Goal: Find specific page/section: Find specific page/section

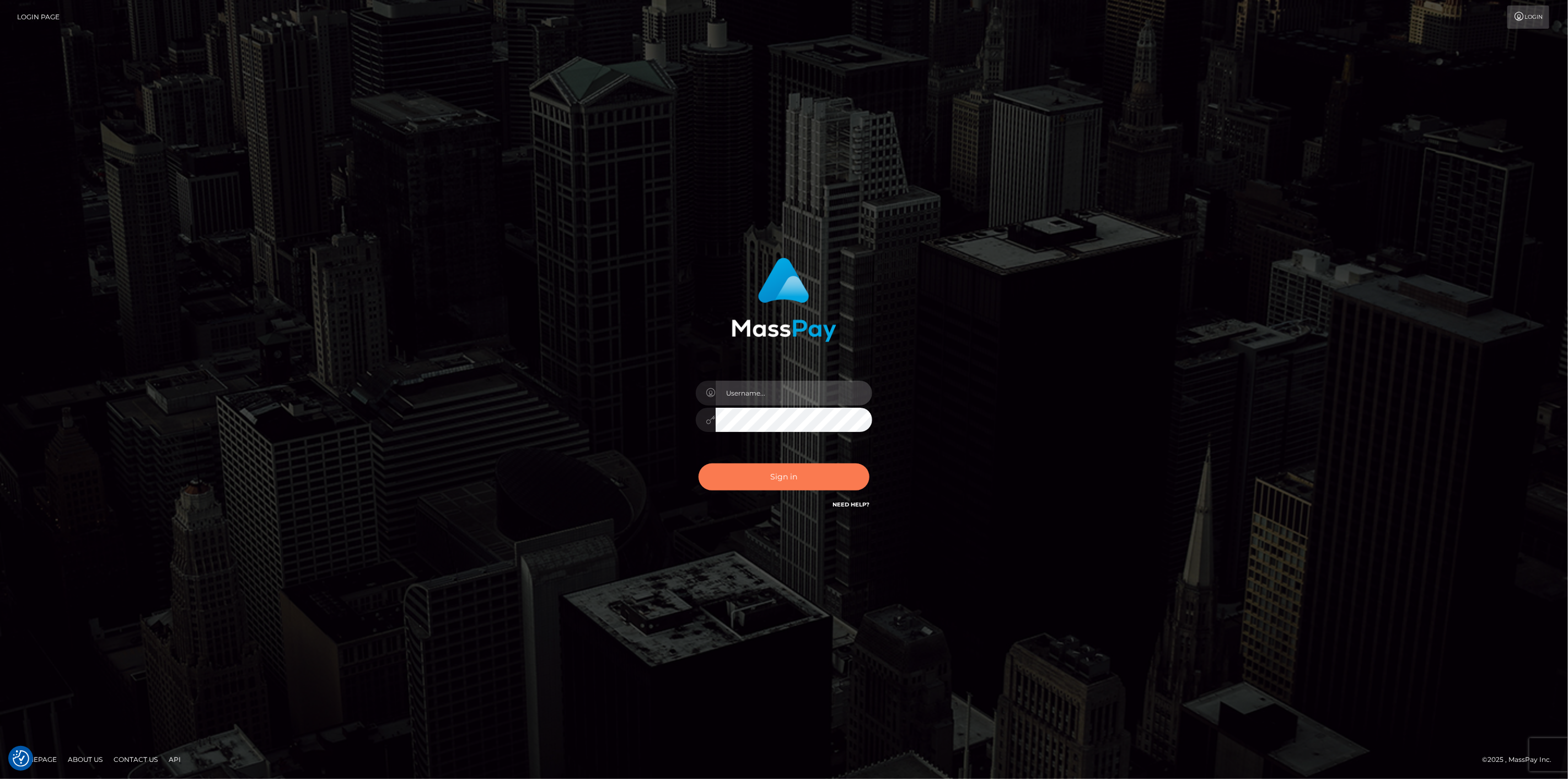
type input "scott.cm"
click at [781, 481] on button "Sign in" at bounding box center [784, 477] width 171 height 27
type input "[DOMAIN_NAME]"
click at [779, 465] on button "Sign in" at bounding box center [784, 477] width 171 height 27
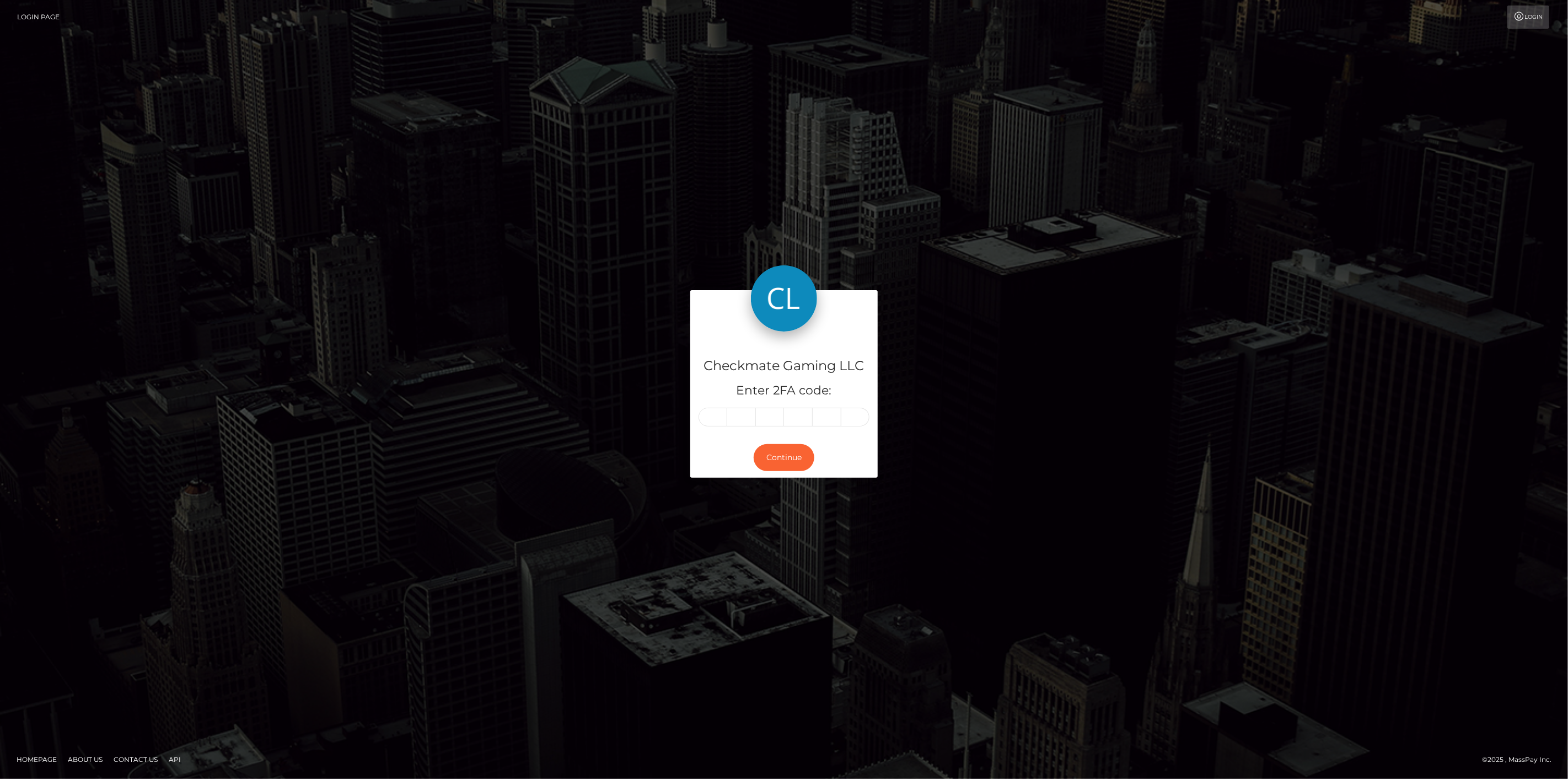
click at [707, 416] on input "text" at bounding box center [713, 417] width 29 height 19
type input "7"
type input "2"
type input "9"
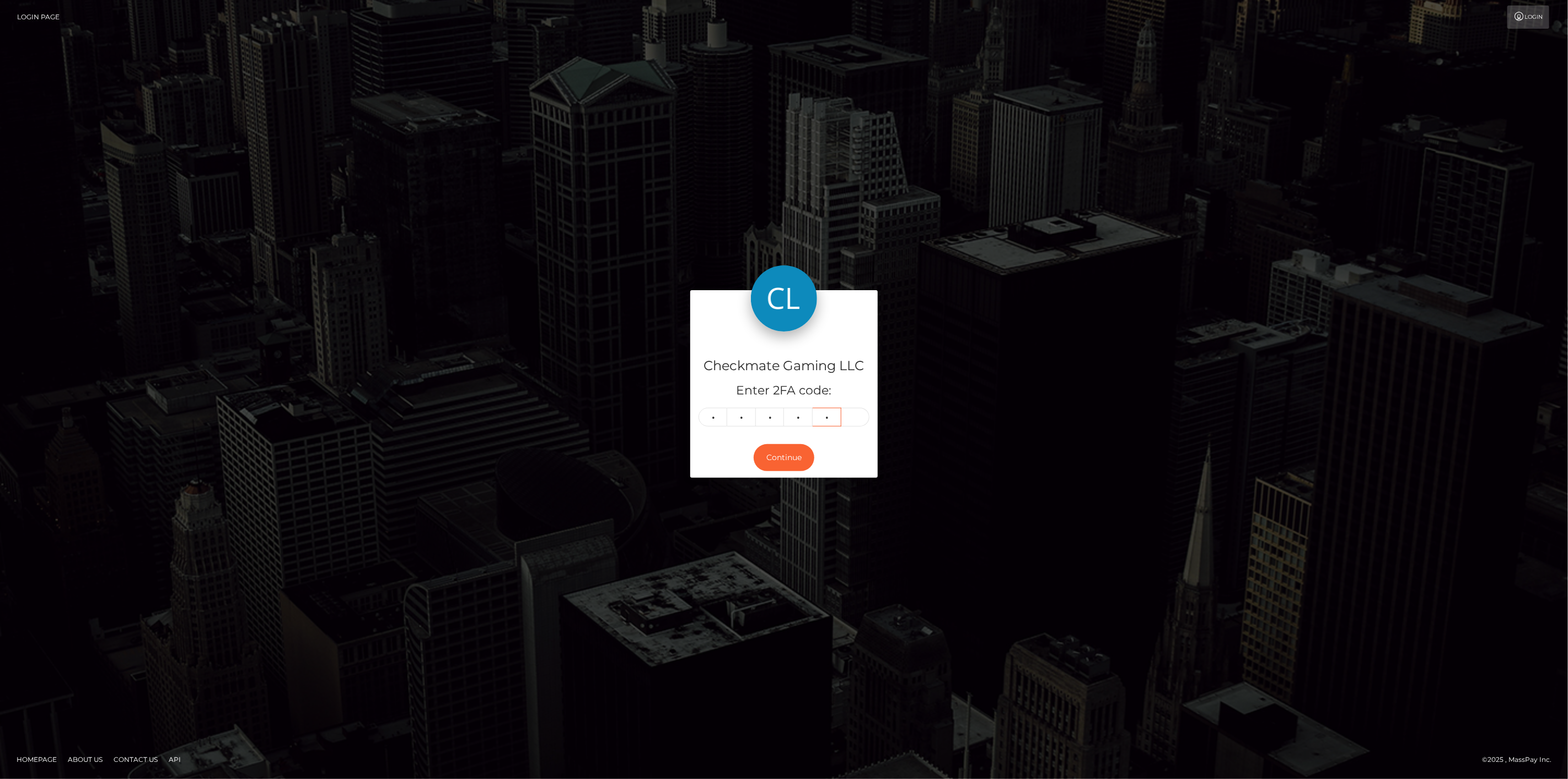
type input "3"
type input "2"
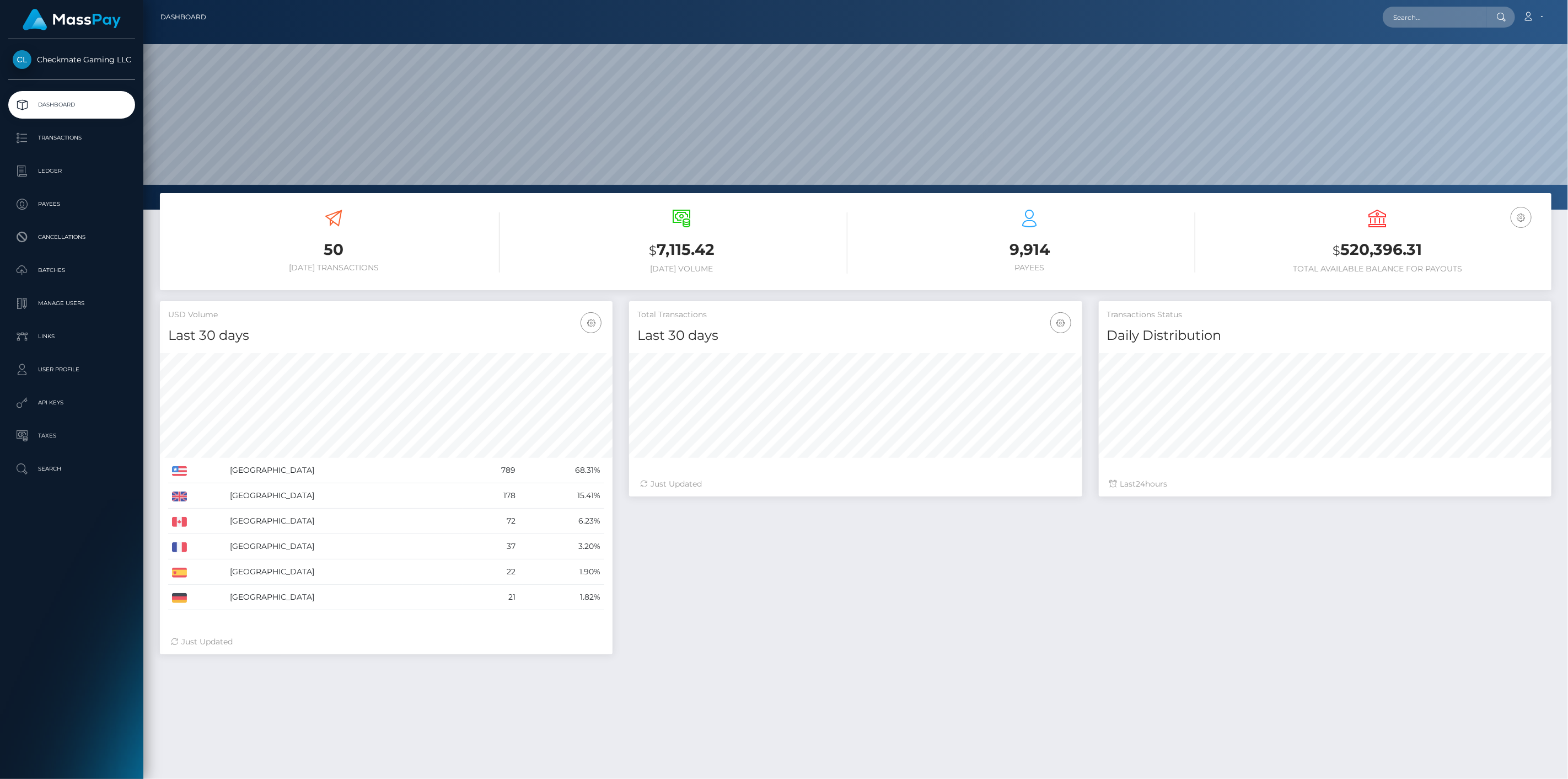
scroll to position [196, 453]
click at [78, 206] on p "Payees" at bounding box center [72, 204] width 118 height 16
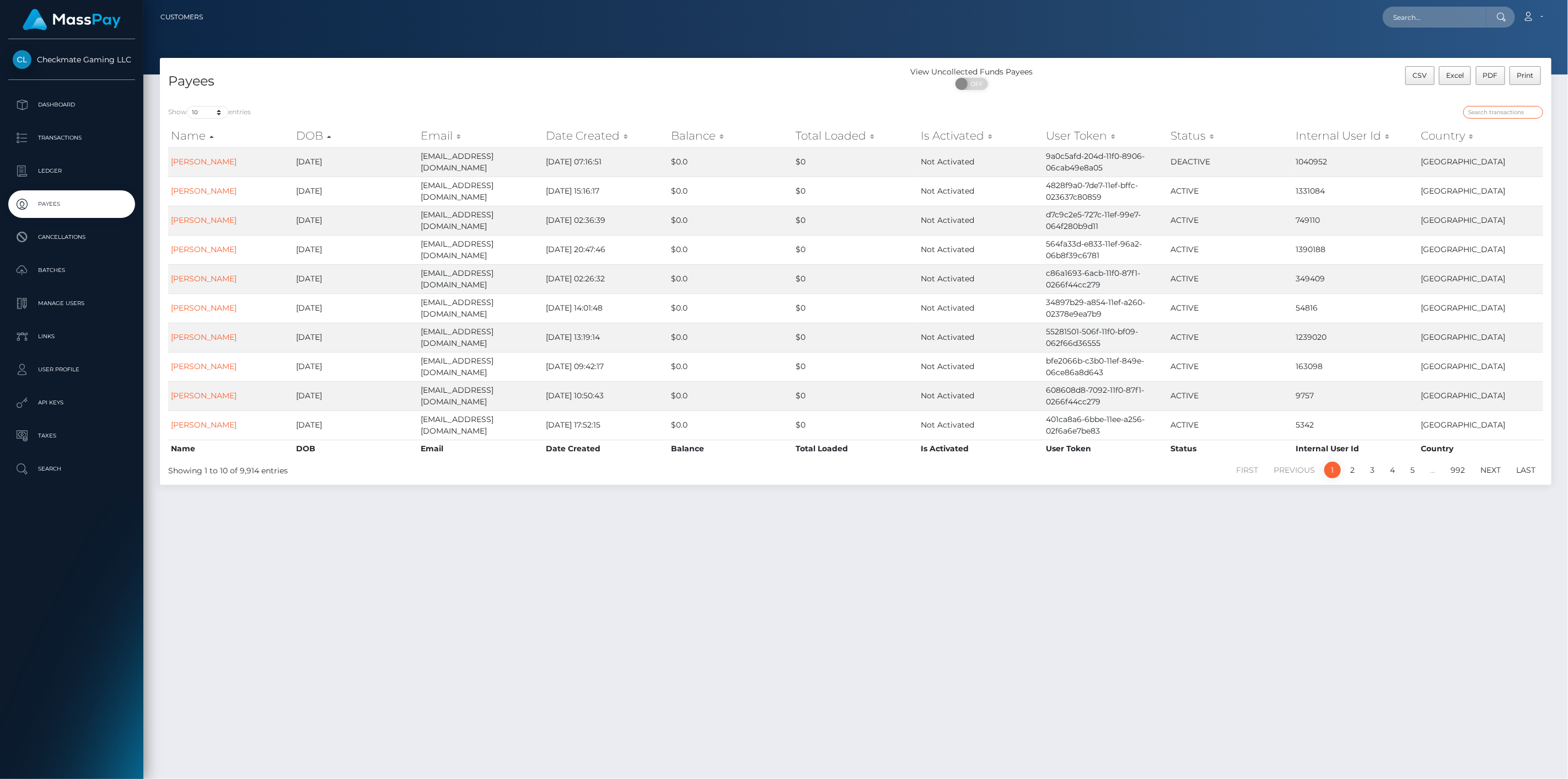
click at [1482, 111] on input "search" at bounding box center [1503, 112] width 80 height 13
paste input "719601"
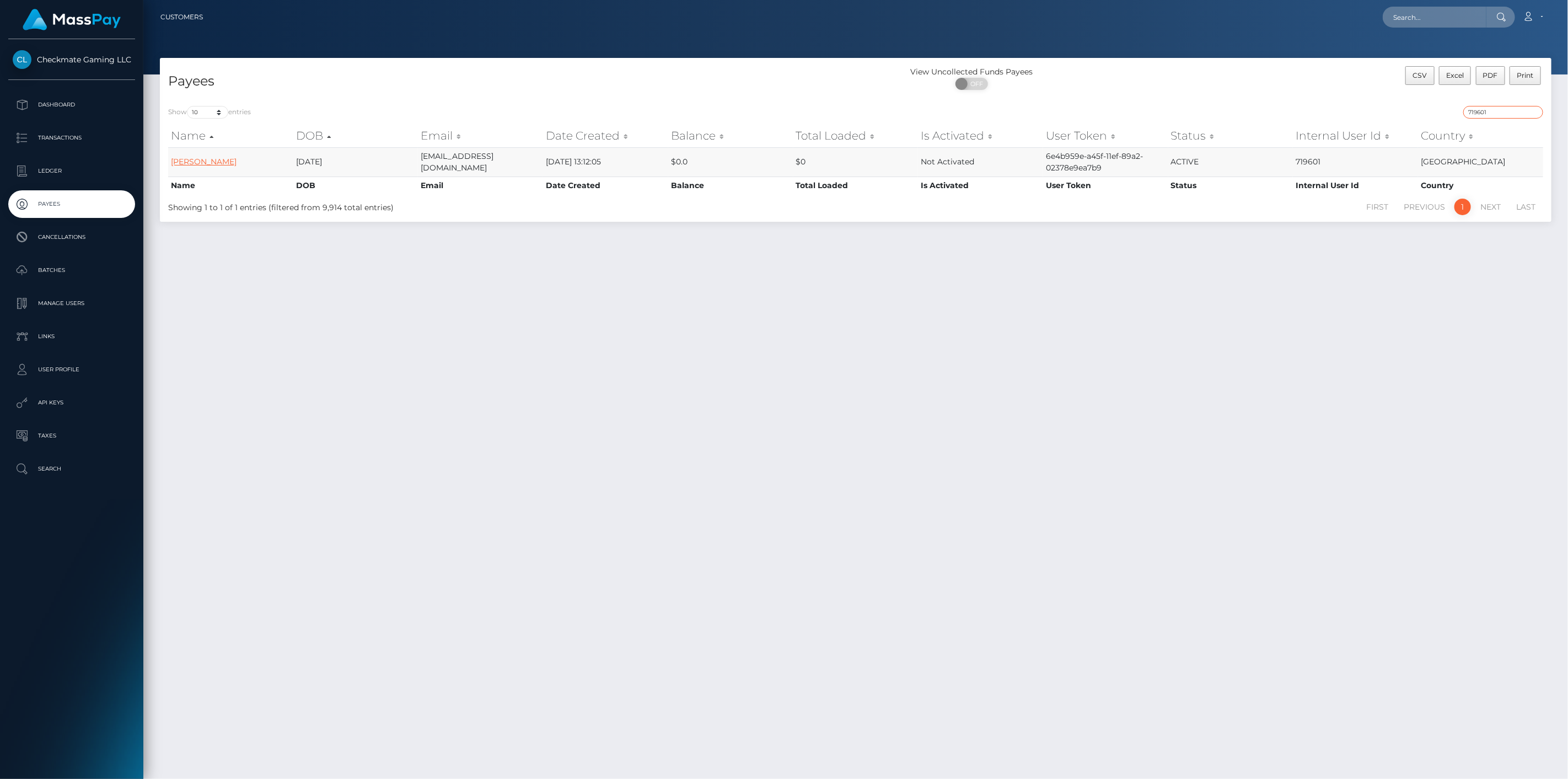
type input "719601"
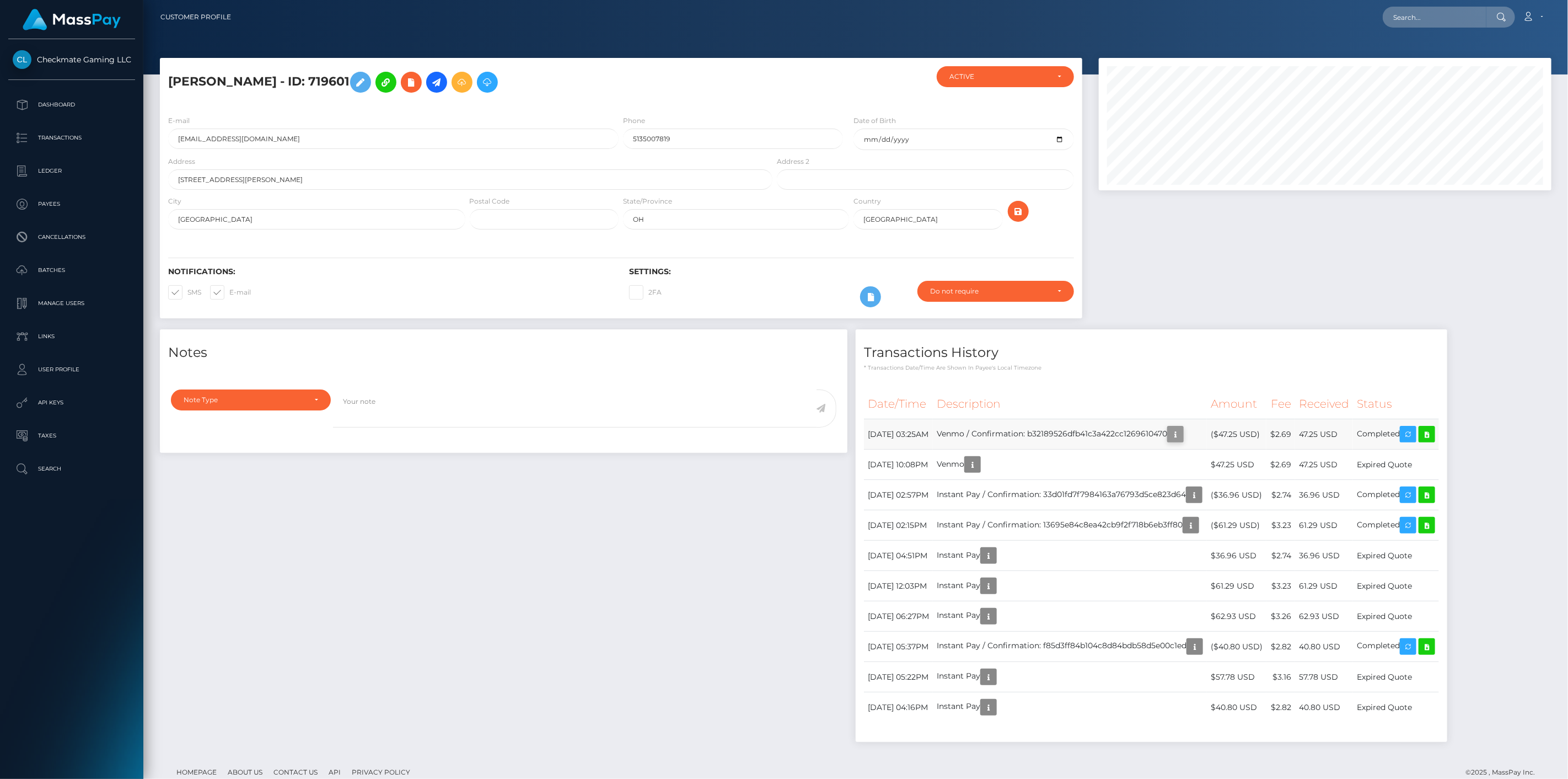
scroll to position [132, 453]
drag, startPoint x: 326, startPoint y: 80, endPoint x: 166, endPoint y: 80, distance: 160.0
click at [166, 80] on div "Jason Fischer - ID: 719601" at bounding box center [467, 86] width 615 height 40
copy h5 "Jason Fischer - ID: 719601"
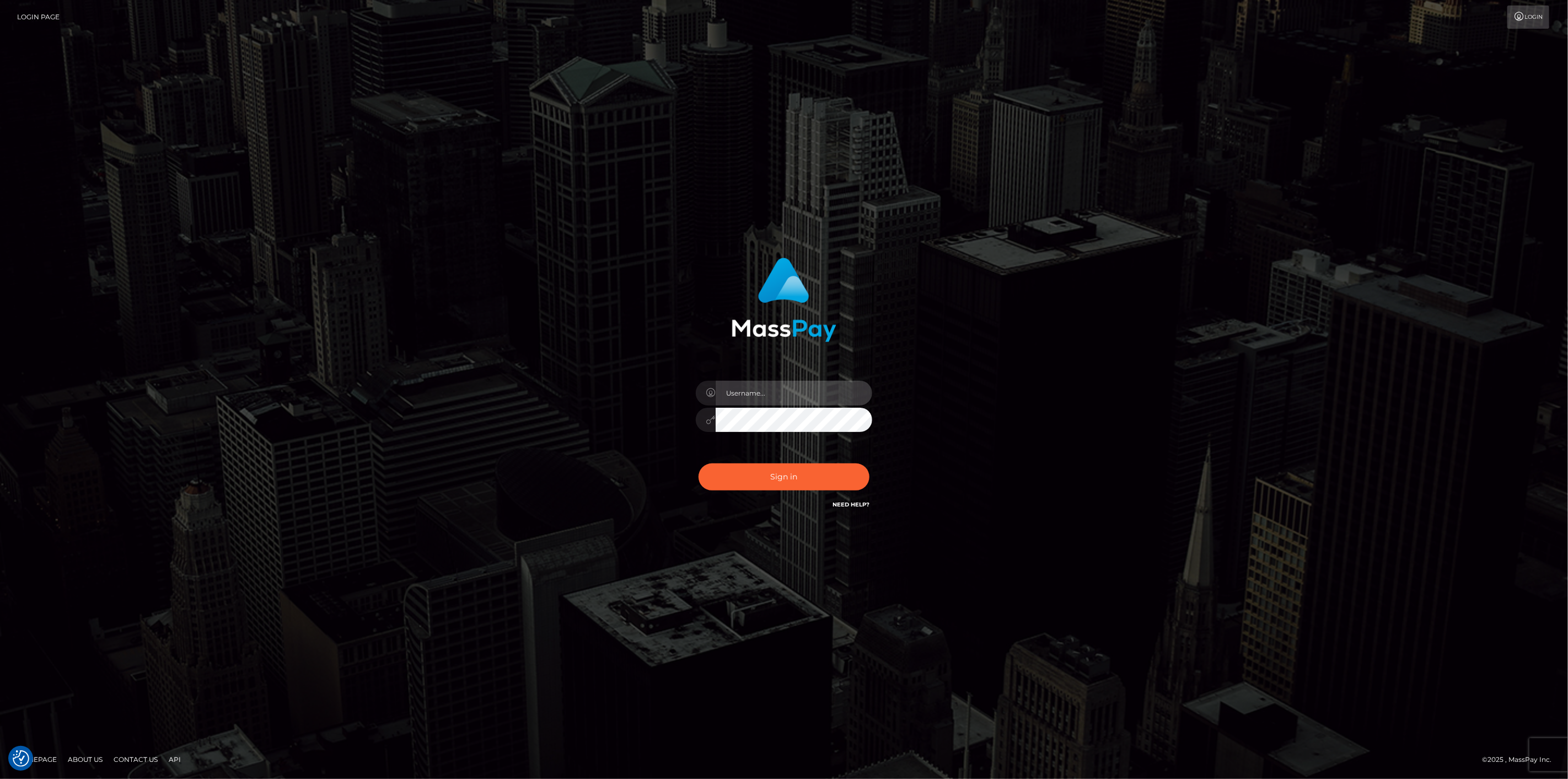
type input "[DOMAIN_NAME]"
click at [825, 464] on button "Sign in" at bounding box center [784, 477] width 171 height 27
type input "scott.cm"
click at [765, 476] on button "Sign in" at bounding box center [784, 477] width 171 height 27
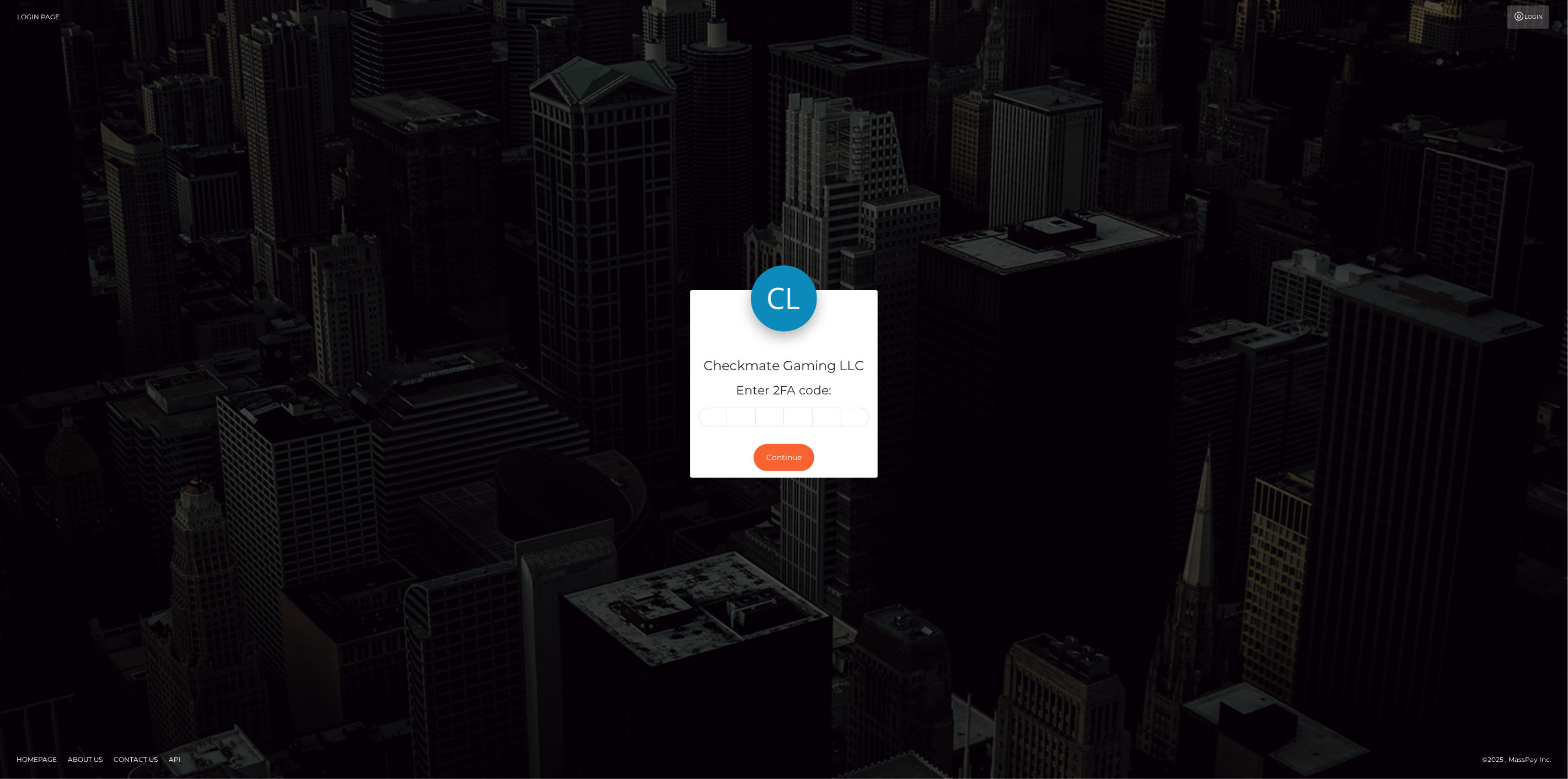
click at [714, 416] on input "text" at bounding box center [713, 417] width 29 height 19
type input "1"
type input "4"
type input "9"
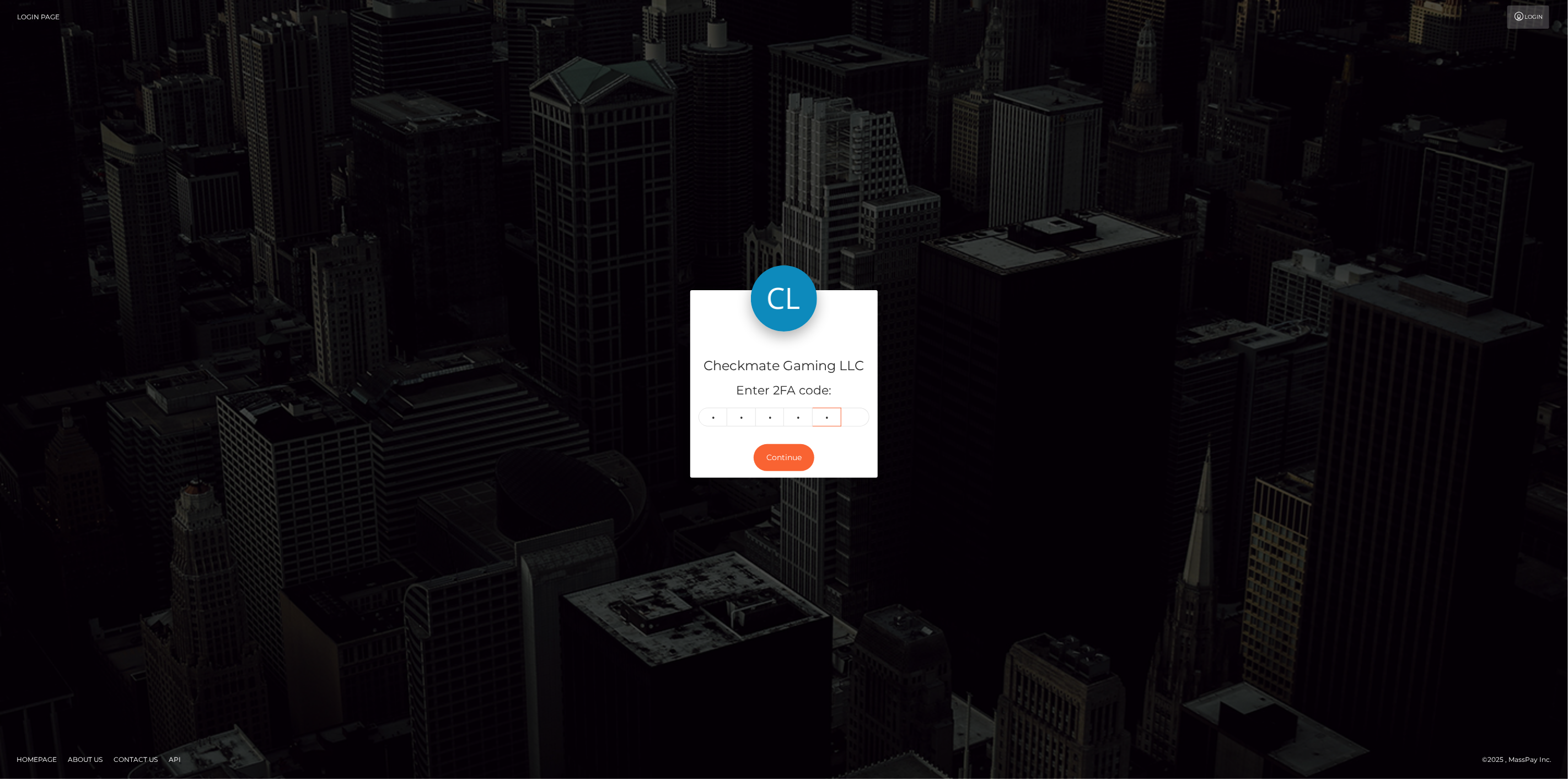
type input "8"
type input "2"
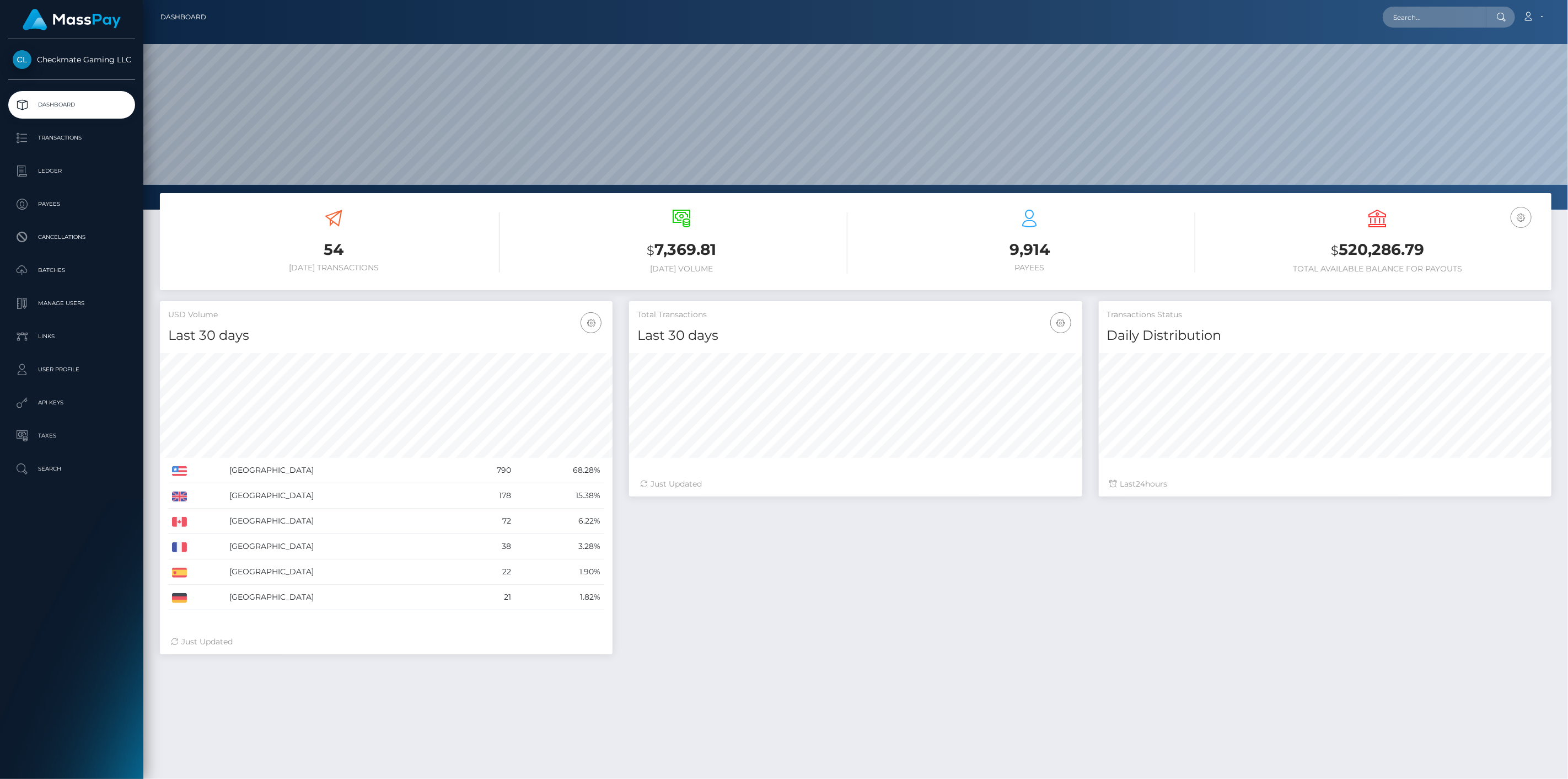
scroll to position [196, 453]
click at [57, 200] on p "Payees" at bounding box center [72, 204] width 118 height 16
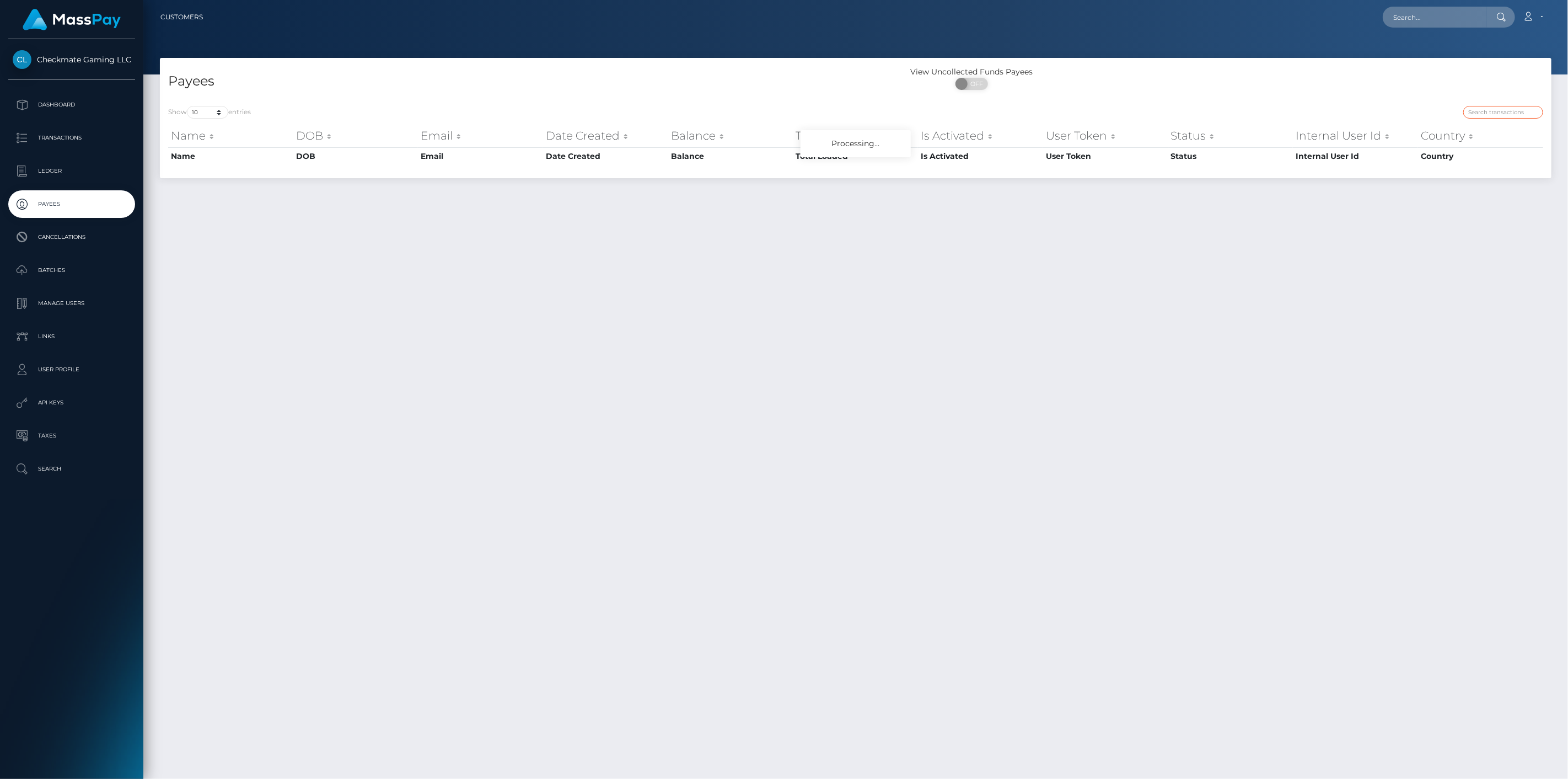
click at [1500, 114] on input "search" at bounding box center [1503, 112] width 80 height 13
paste input "GHOSTSS"
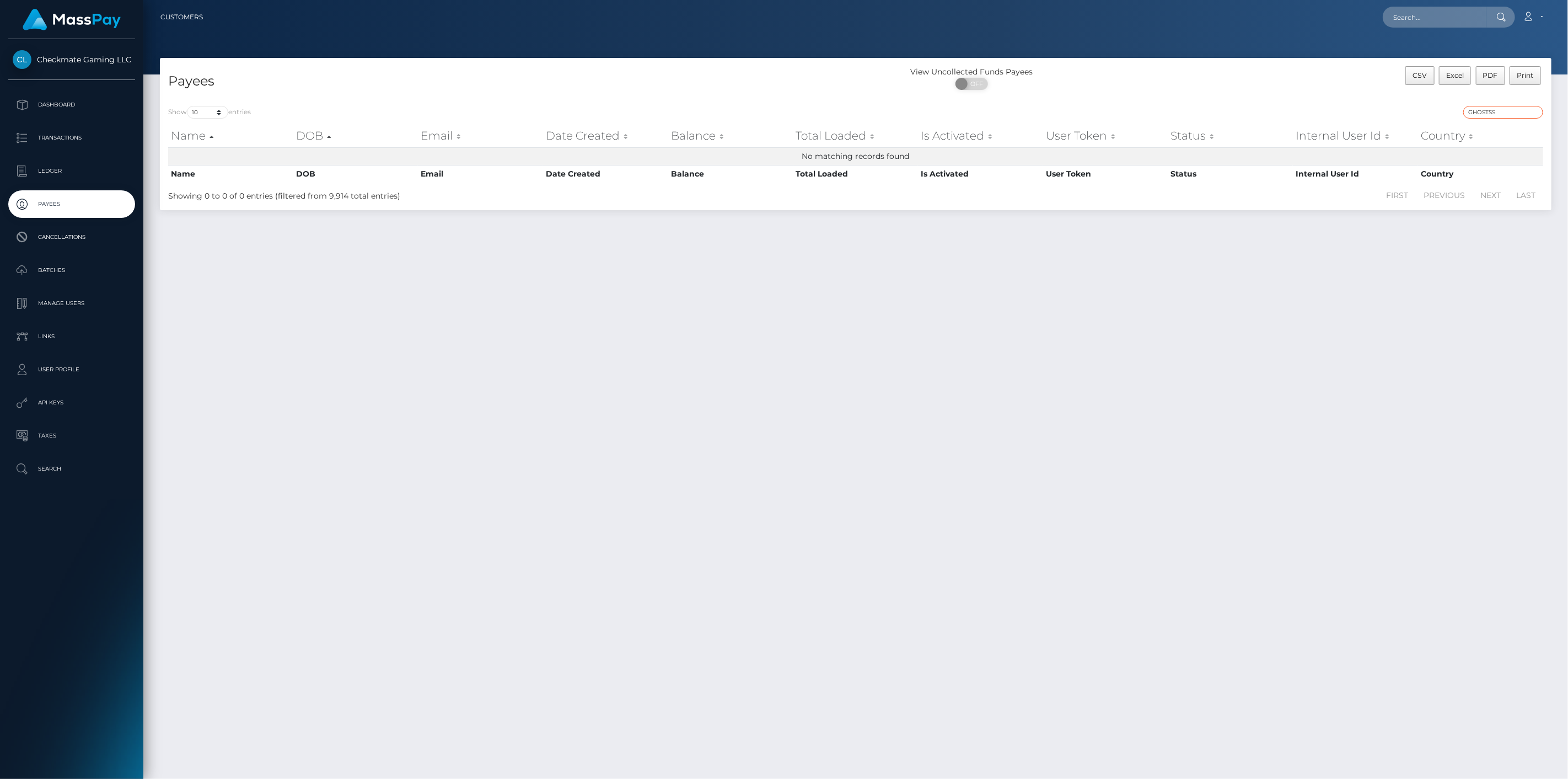
click at [1477, 108] on input "GHOSTSS" at bounding box center [1503, 112] width 80 height 13
paste input "642911"
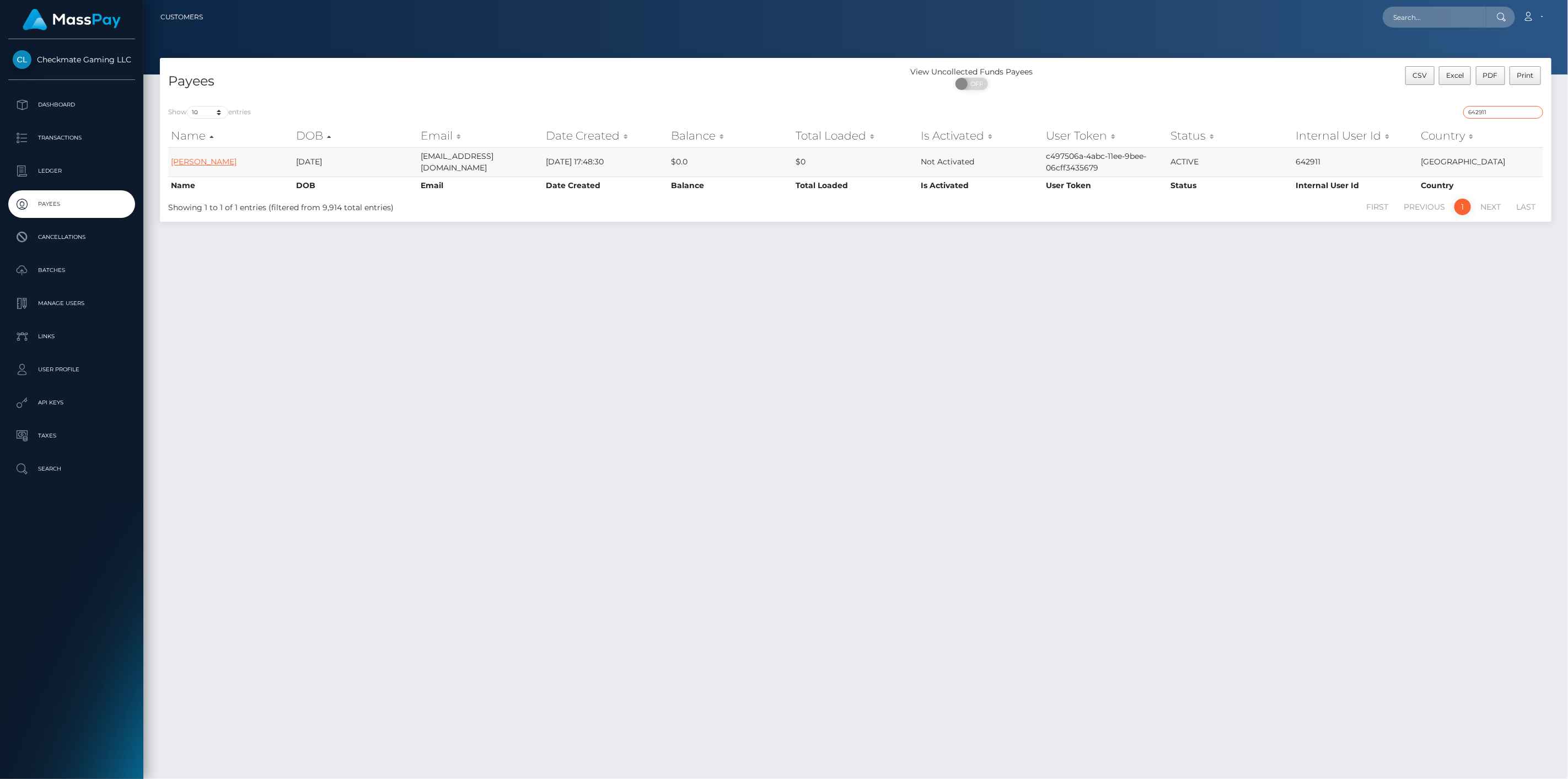
type input "642911"
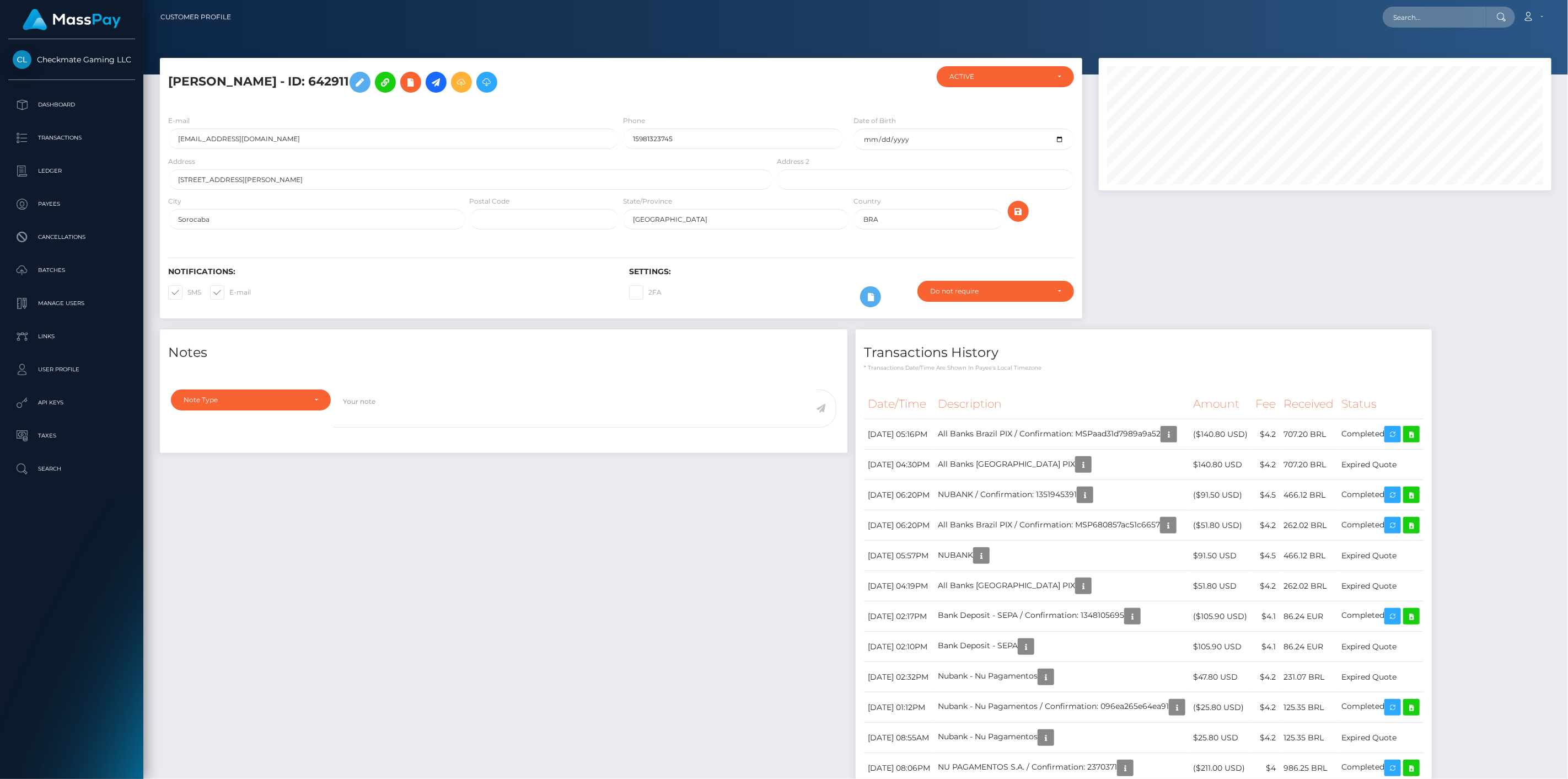
scroll to position [132, 453]
